Goal: Information Seeking & Learning: Learn about a topic

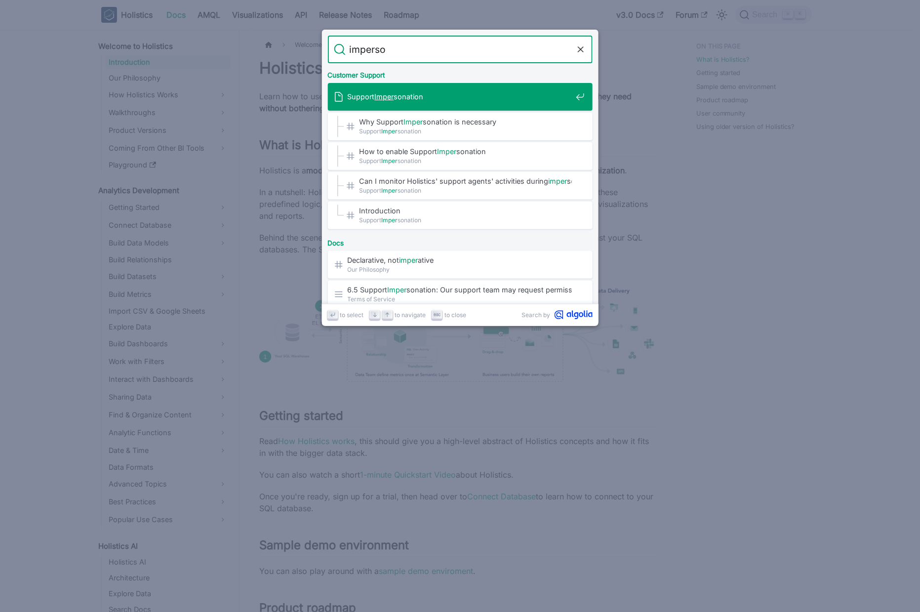
type input "imperson"
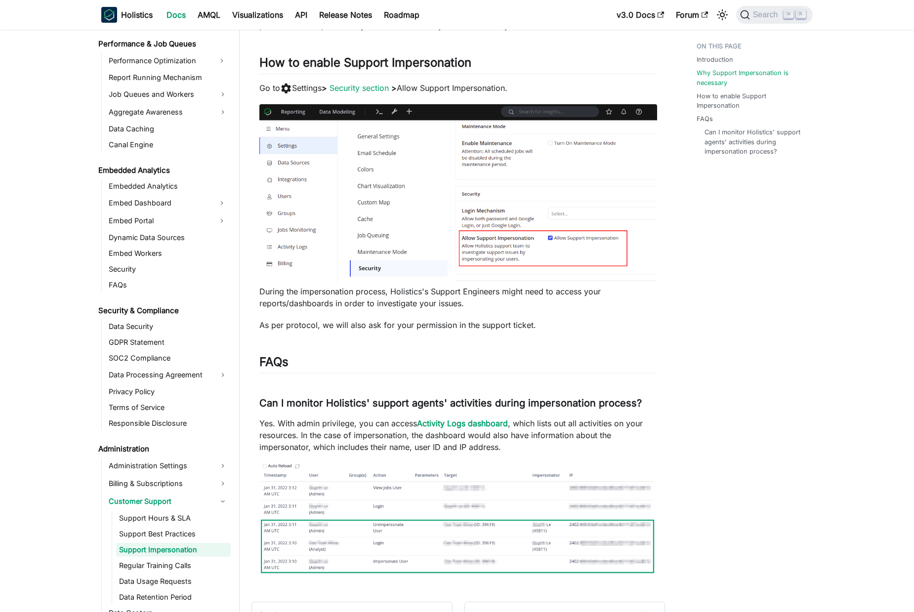
scroll to position [220, 0]
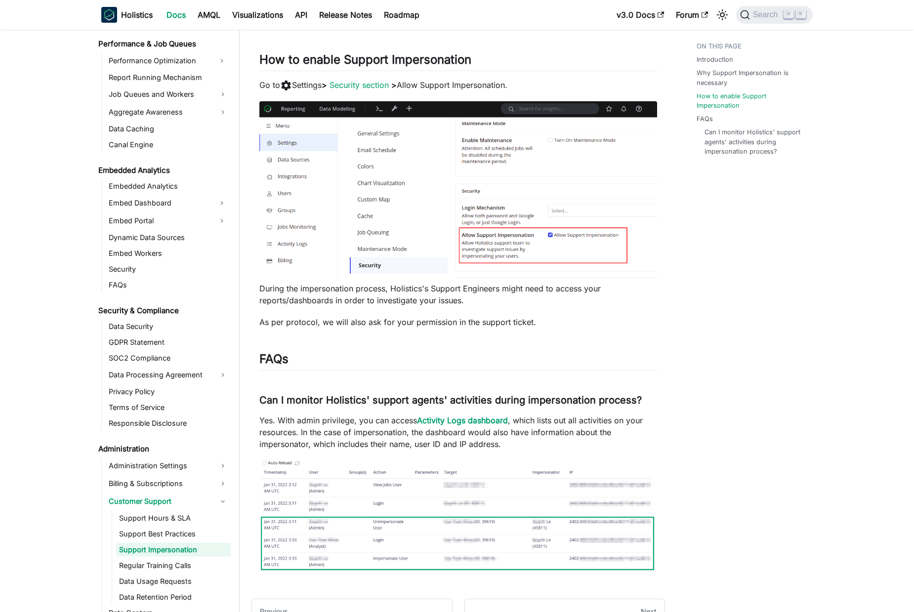
click at [501, 206] on img at bounding box center [458, 190] width 398 height 178
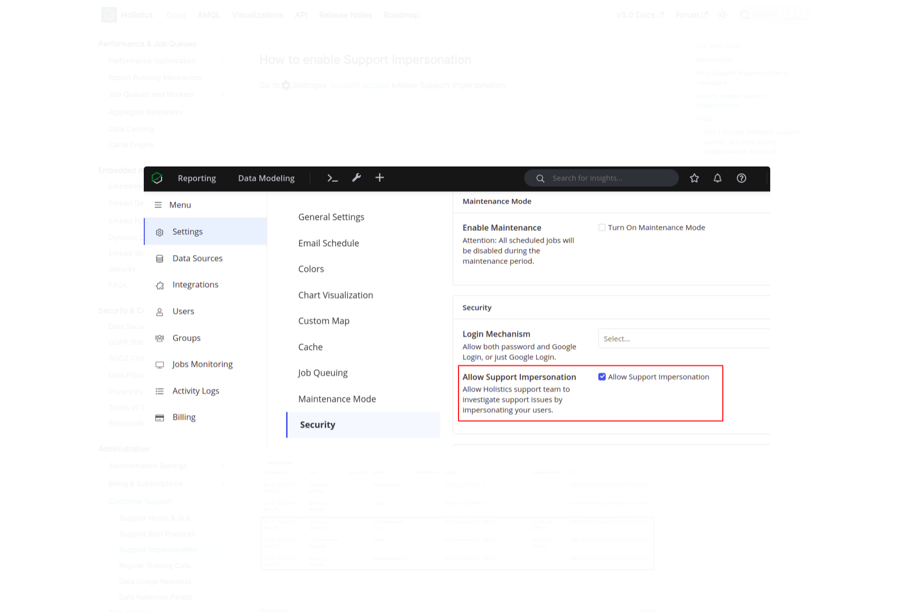
click at [366, 265] on img at bounding box center [457, 306] width 626 height 281
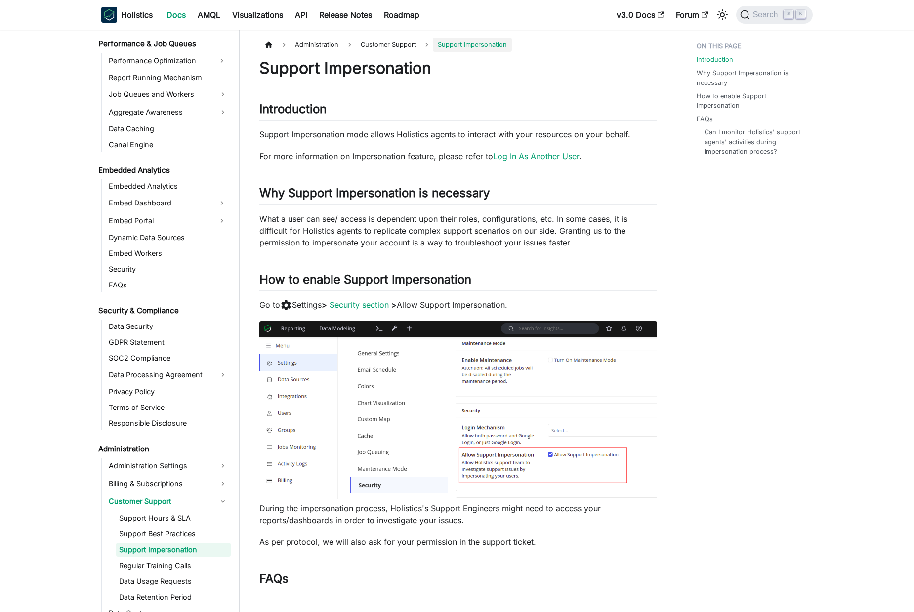
scroll to position [0, 0]
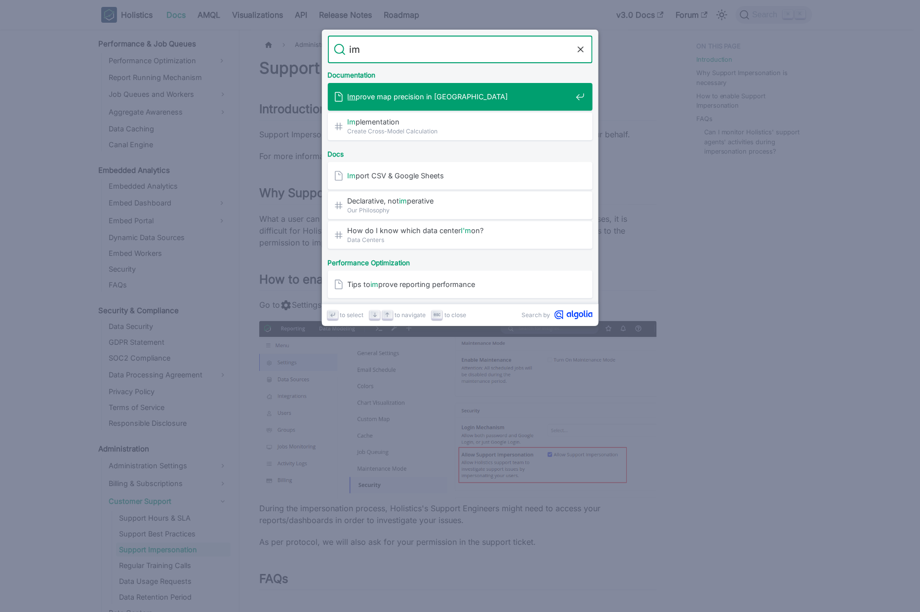
type input "i"
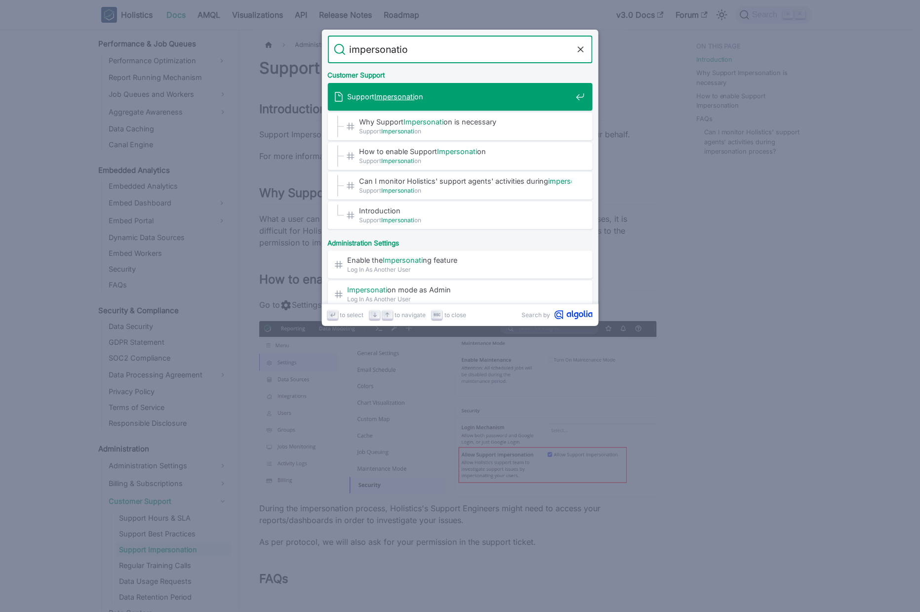
type input "impersonation"
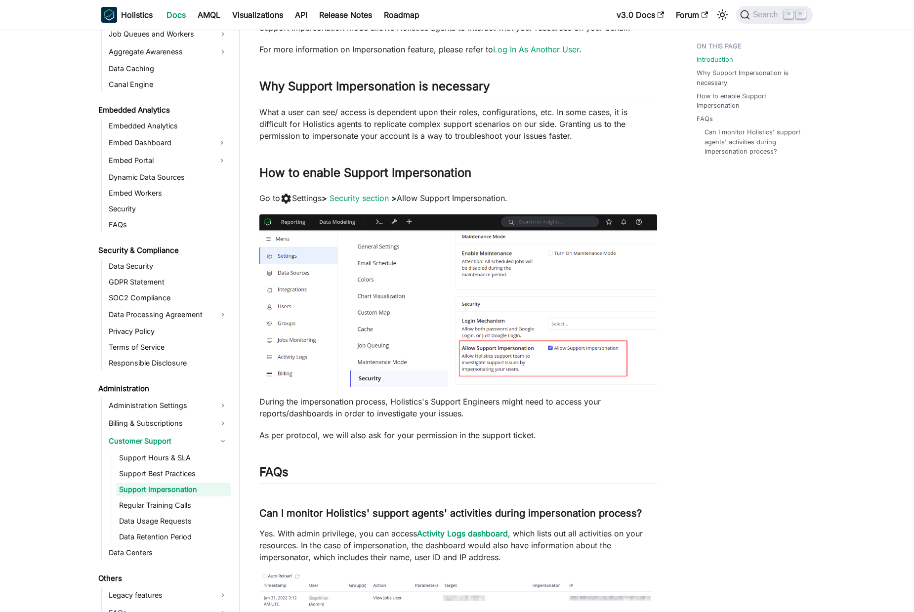
scroll to position [108, 0]
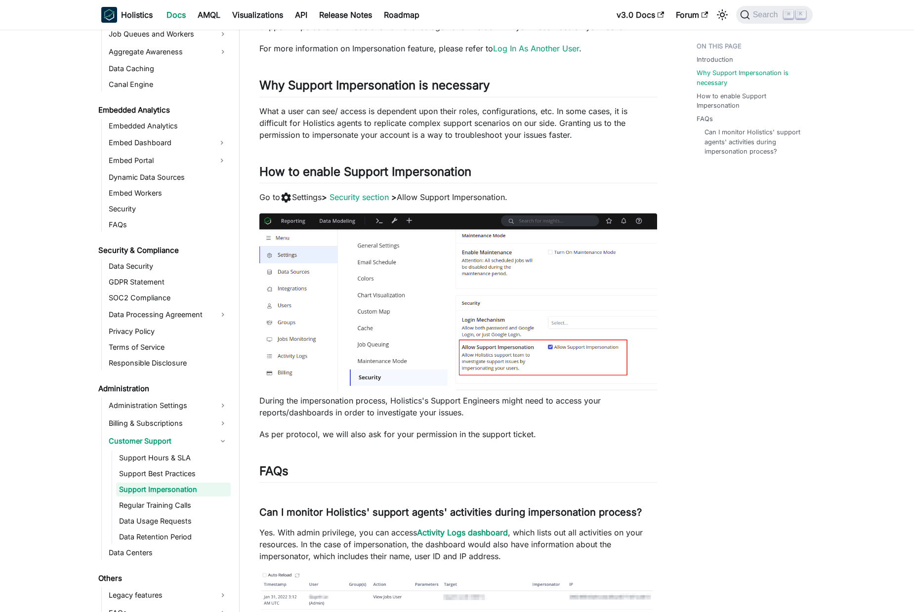
click at [499, 327] on img at bounding box center [458, 302] width 398 height 178
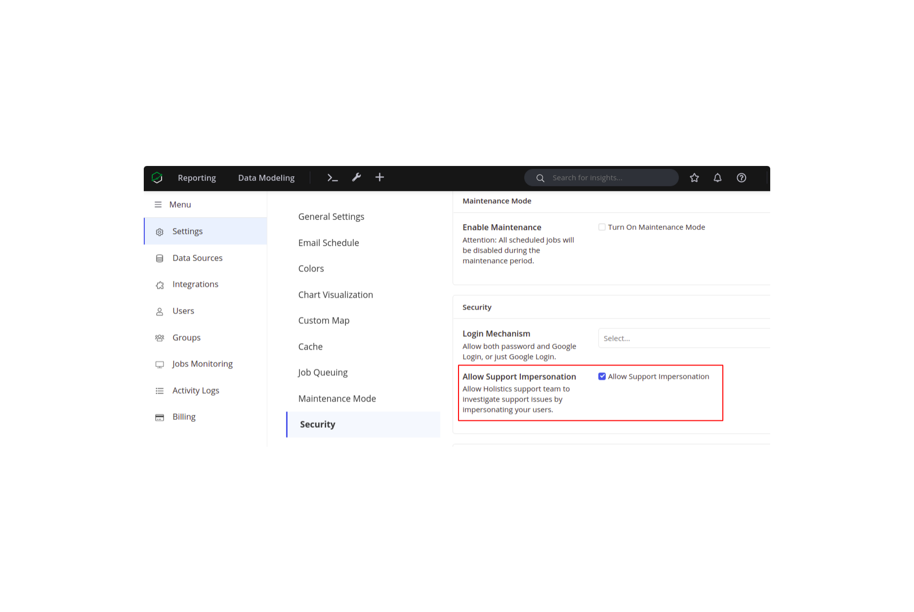
click at [347, 299] on img at bounding box center [457, 306] width 626 height 281
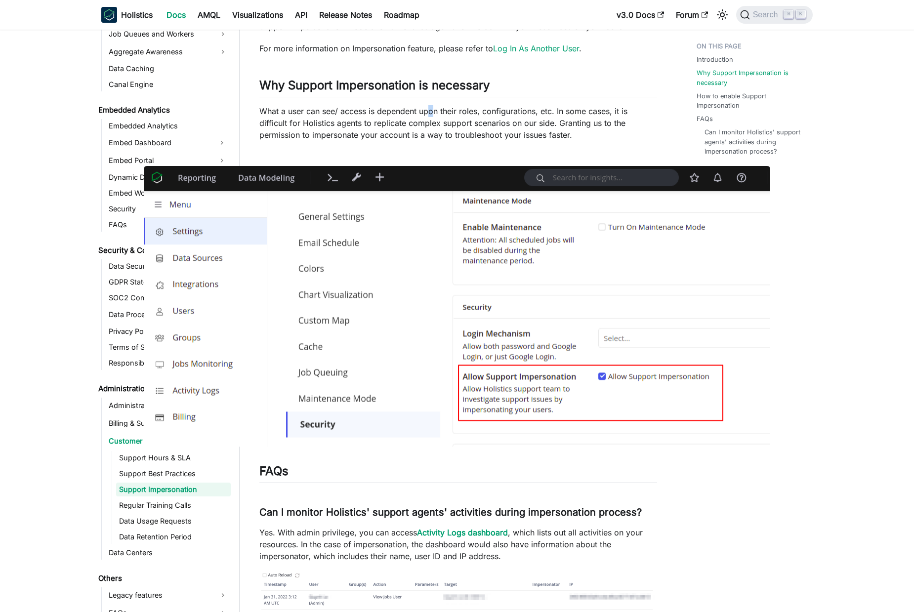
click at [432, 117] on p "What a user can see/ access is dependent upon their roles, configurations, etc.…" at bounding box center [458, 123] width 398 height 36
click at [454, 119] on p "What a user can see/ access is dependent upon their roles, configurations, etc.…" at bounding box center [458, 123] width 398 height 36
click at [428, 261] on img at bounding box center [457, 306] width 626 height 281
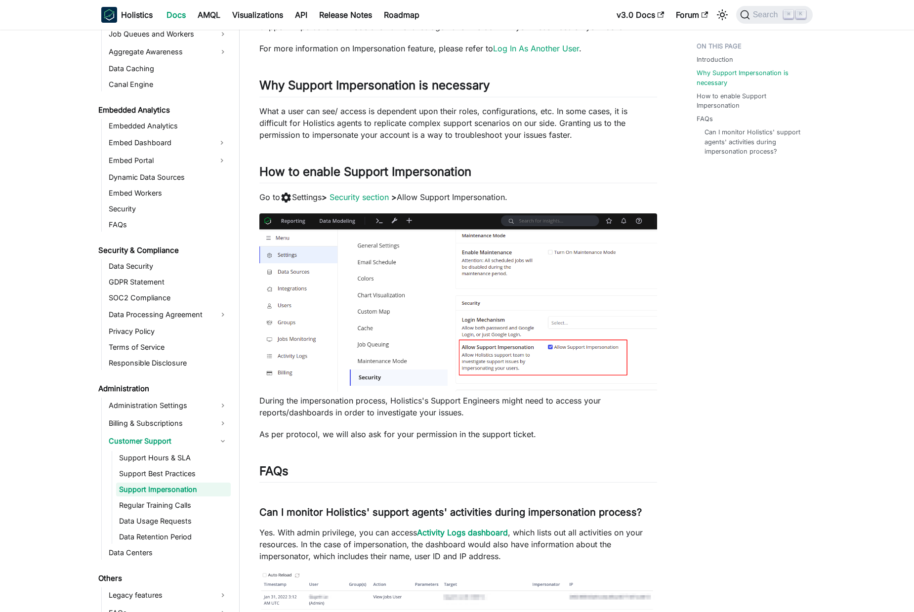
click at [489, 159] on div "Support Impersonation Introduction ​ Support Impersonation mode allows Holistic…" at bounding box center [458, 319] width 398 height 737
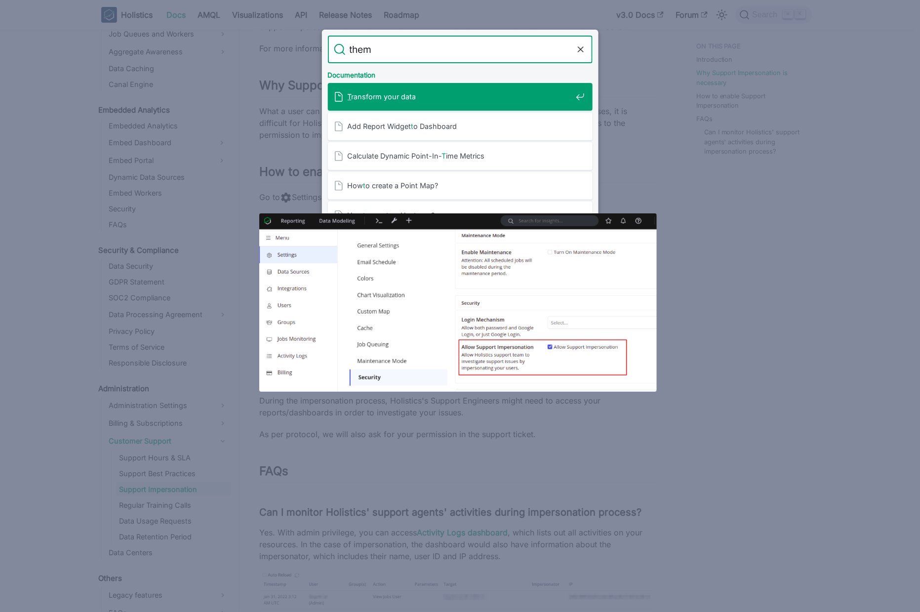
type input "theme"
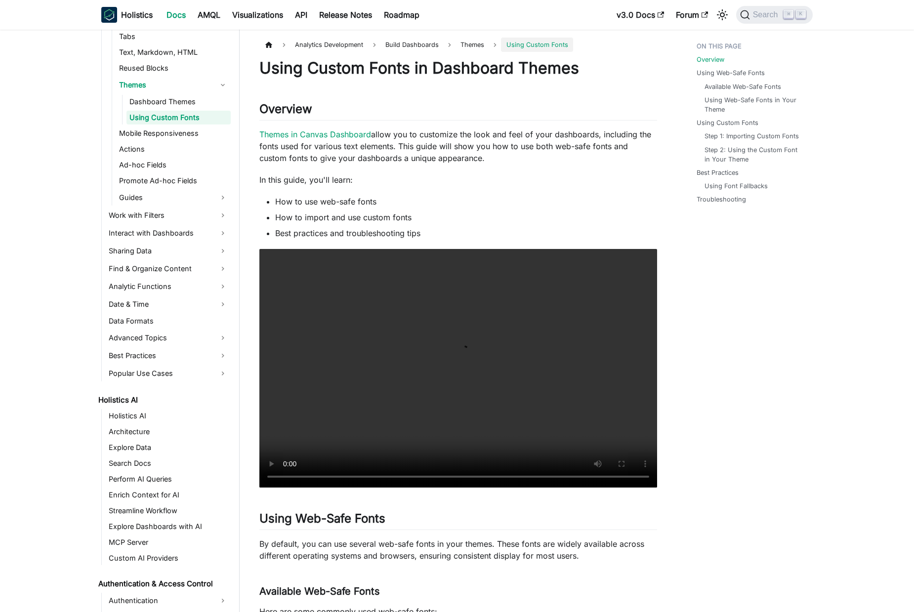
scroll to position [306, 0]
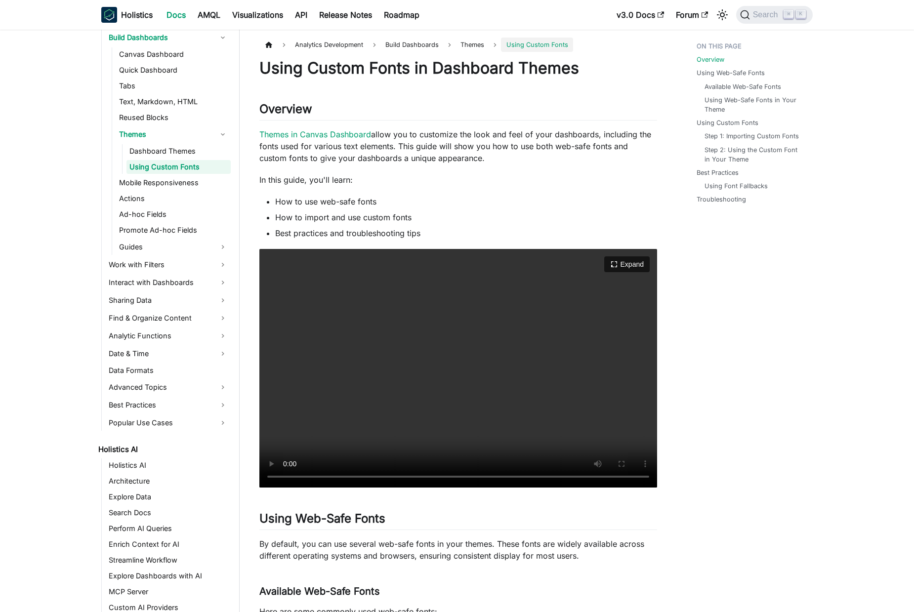
click at [473, 318] on video "Your browser does not support embedding video, but you can download it ." at bounding box center [458, 368] width 398 height 239
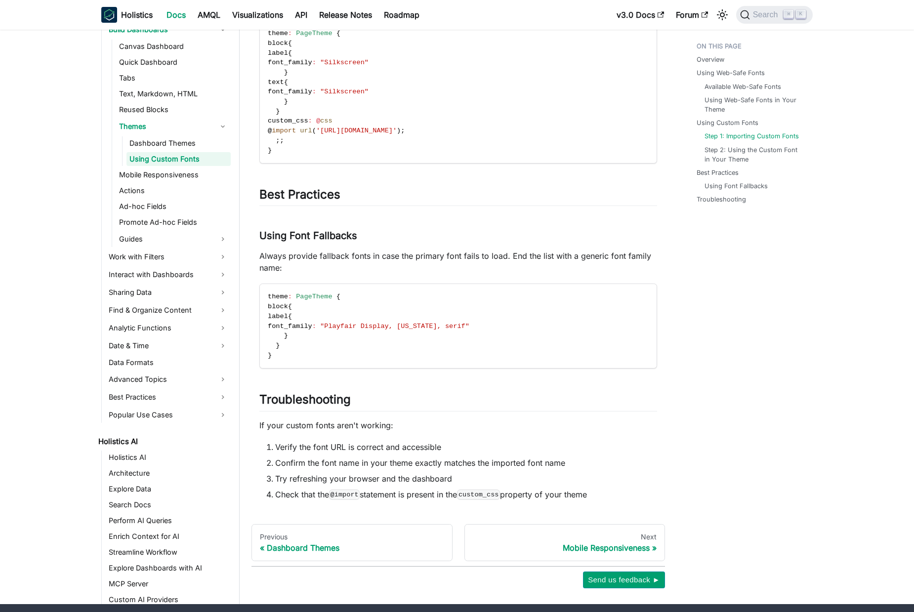
scroll to position [1302, 0]
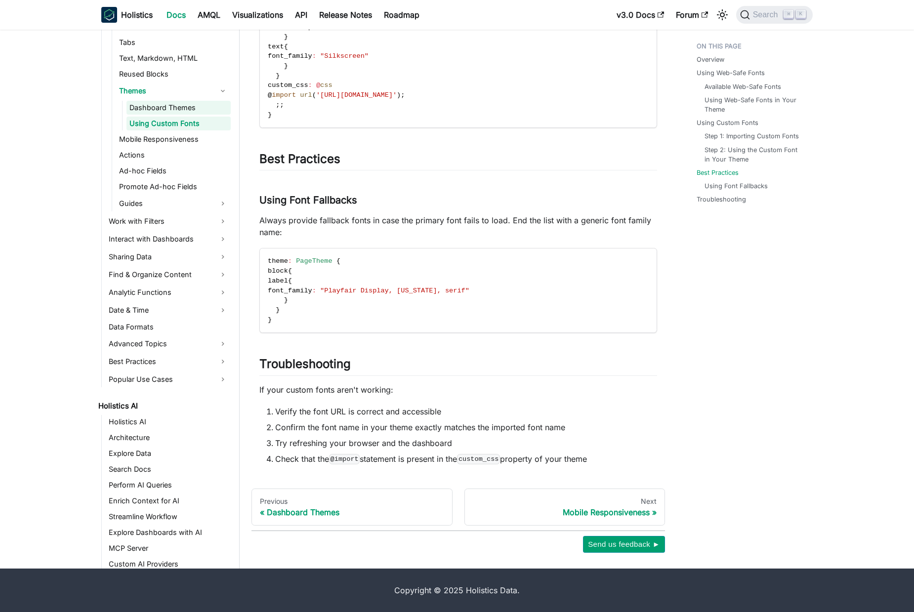
click at [179, 113] on link "Dashboard Themes" at bounding box center [178, 108] width 104 height 14
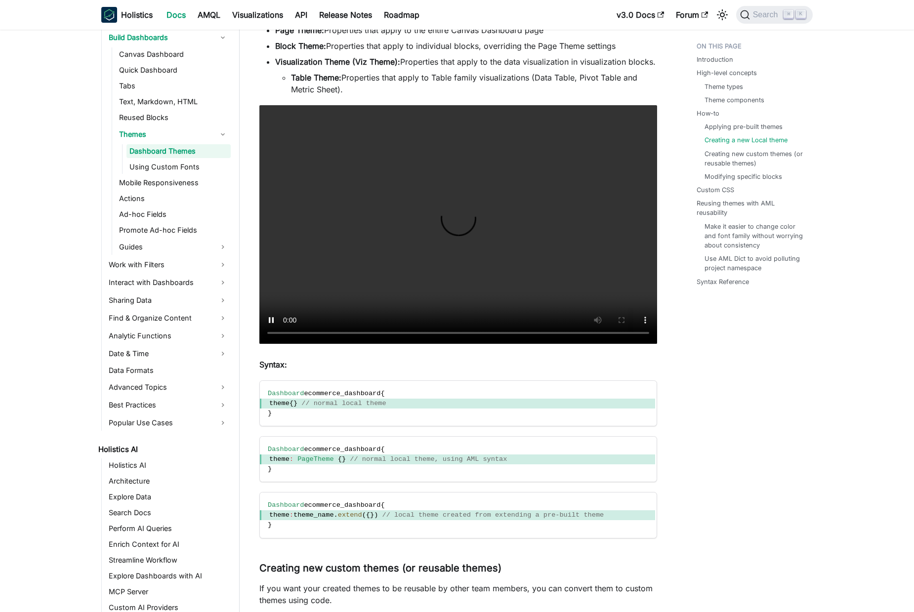
scroll to position [2510, 0]
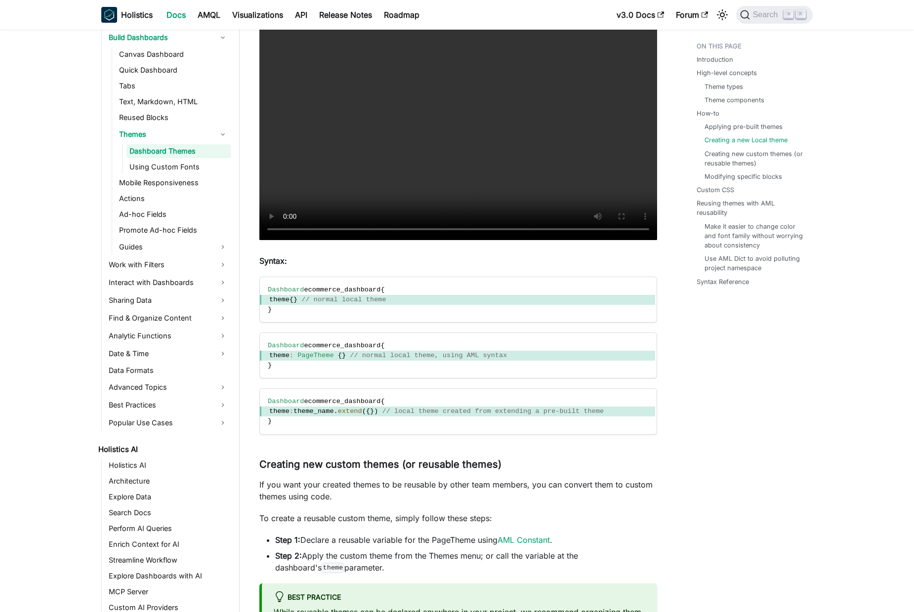
click at [423, 267] on p "Syntax:" at bounding box center [458, 261] width 398 height 12
click at [280, 303] on span "theme" at bounding box center [279, 299] width 20 height 7
drag, startPoint x: 280, startPoint y: 308, endPoint x: 371, endPoint y: 328, distance: 92.6
click at [399, 305] on span "theme { } // normal local theme" at bounding box center [457, 300] width 395 height 10
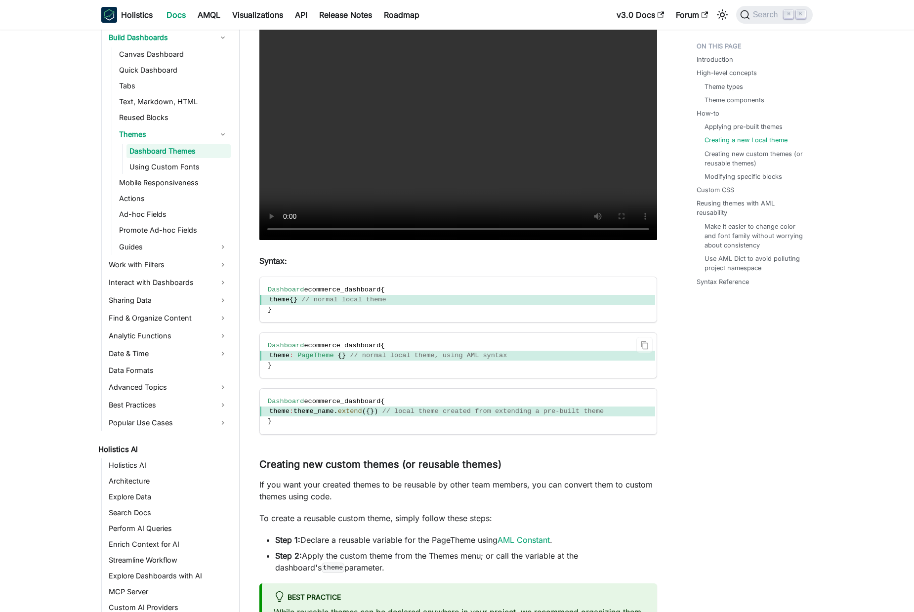
click at [285, 359] on span "theme" at bounding box center [279, 355] width 20 height 7
drag, startPoint x: 285, startPoint y: 366, endPoint x: 517, endPoint y: 369, distance: 231.7
click at [514, 361] on span "theme : PageTheme { } // normal local theme, using AML syntax" at bounding box center [457, 356] width 395 height 10
click at [548, 361] on span "theme : PageTheme { } // normal local theme, using AML syntax" at bounding box center [457, 356] width 395 height 10
click at [491, 359] on span "// normal local theme, using AML syntax" at bounding box center [428, 355] width 157 height 7
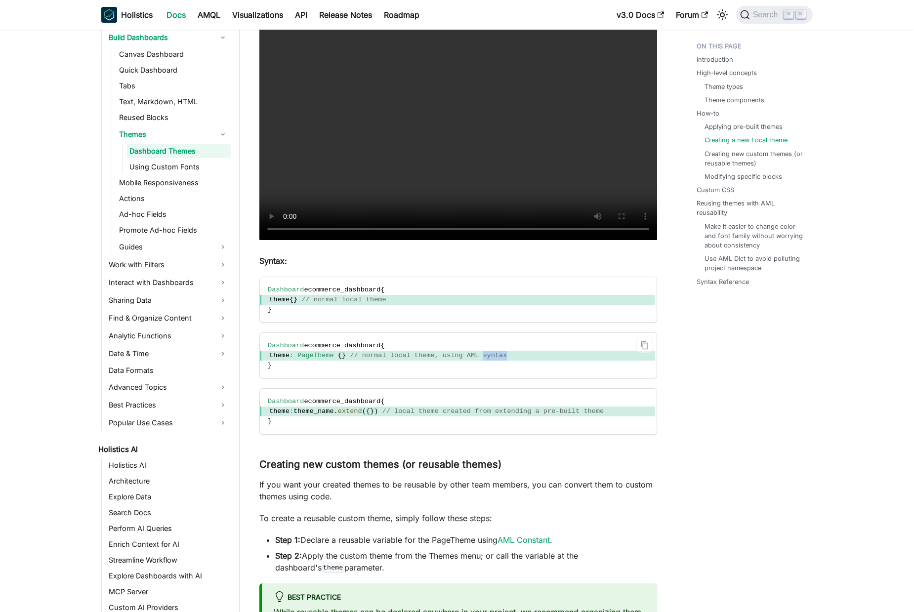
click at [491, 359] on span "// normal local theme, using AML syntax" at bounding box center [428, 355] width 157 height 7
click at [543, 361] on span "theme : PageTheme { } // normal local theme, using AML syntax" at bounding box center [457, 356] width 395 height 10
